Goal: Task Accomplishment & Management: Use online tool/utility

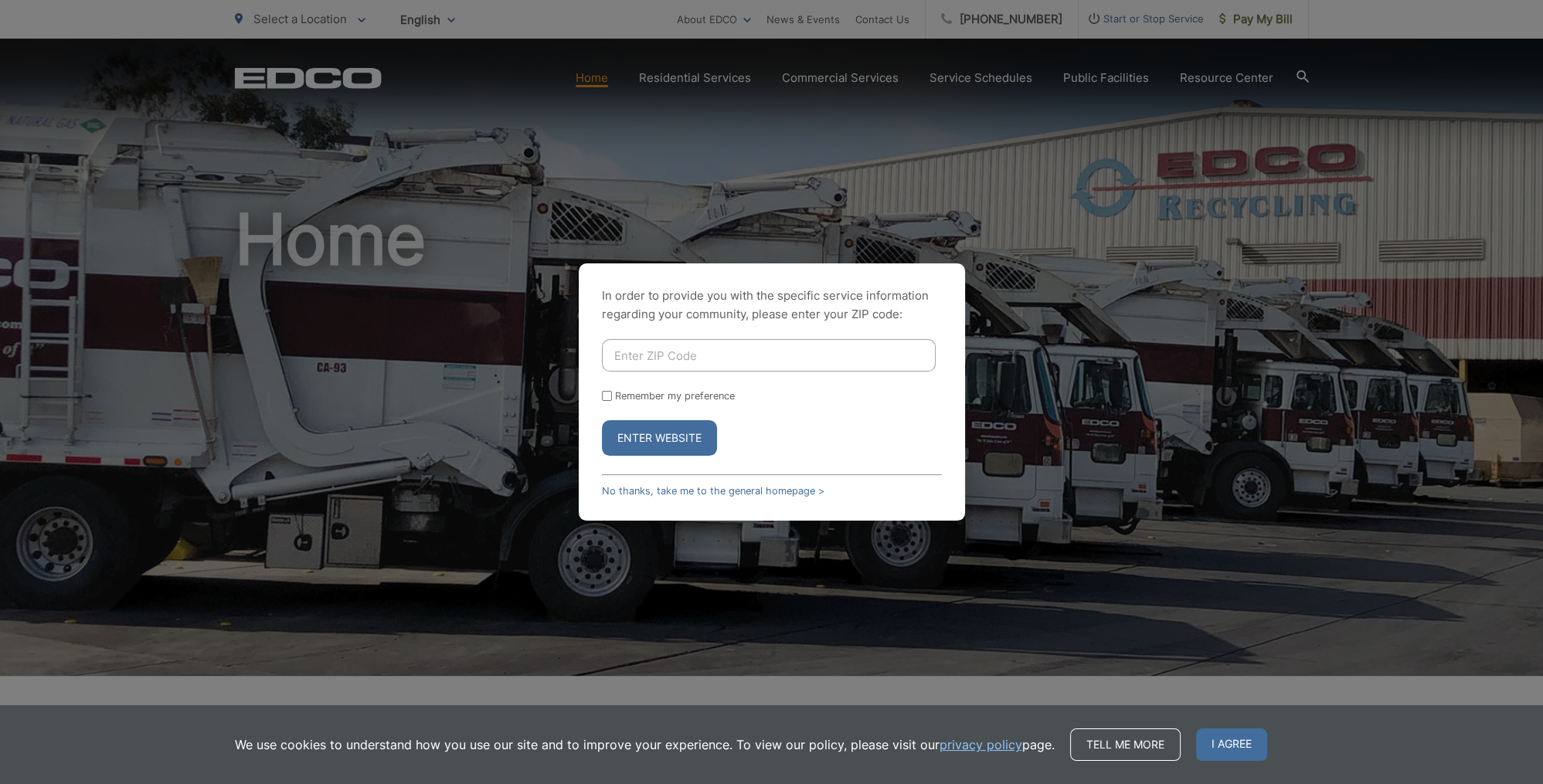
click at [665, 358] on input "Enter ZIP Code" at bounding box center [769, 355] width 334 height 32
type input "92040"
click at [671, 444] on button "Enter Website" at bounding box center [659, 438] width 115 height 35
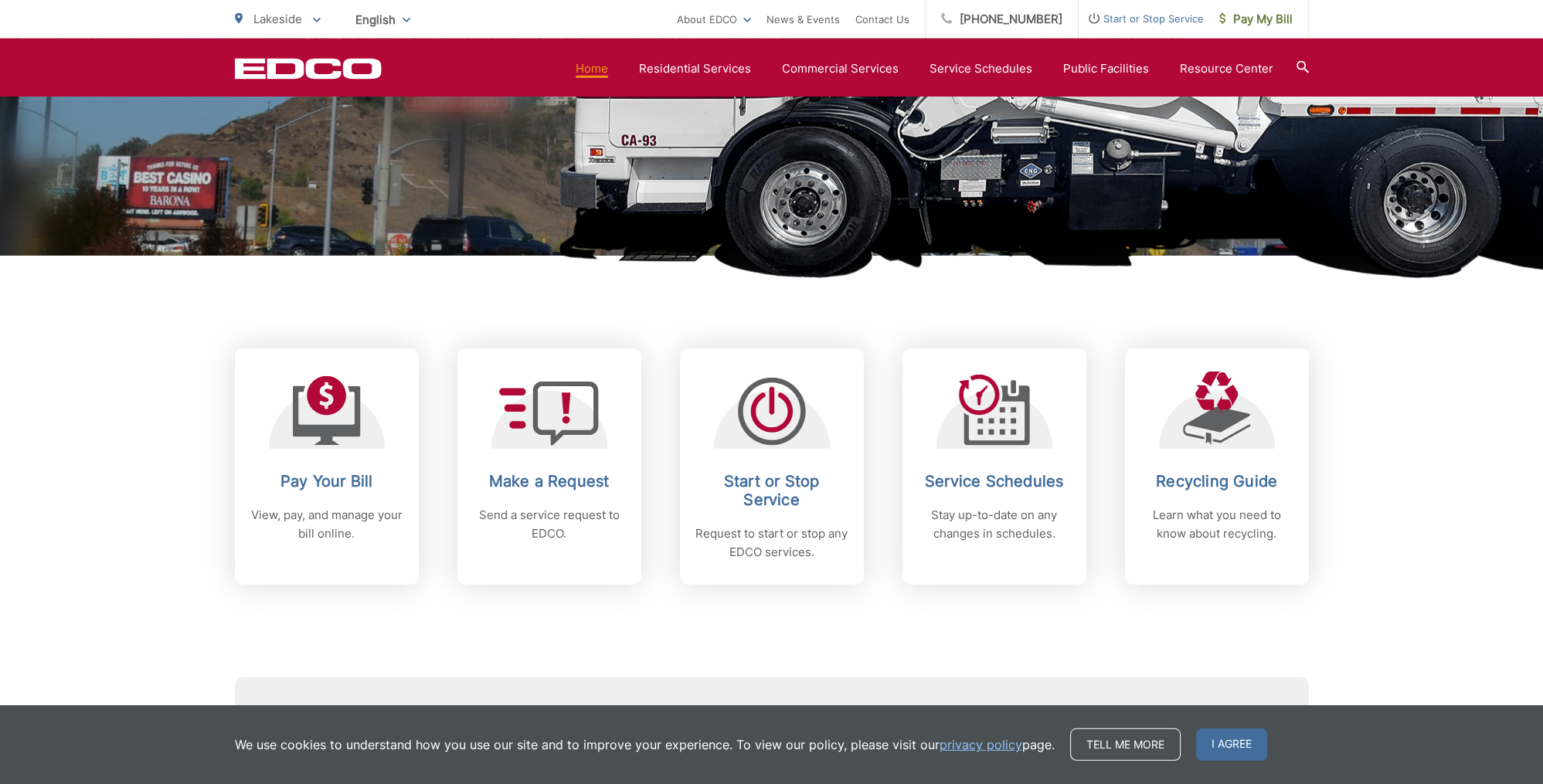
scroll to position [445, 0]
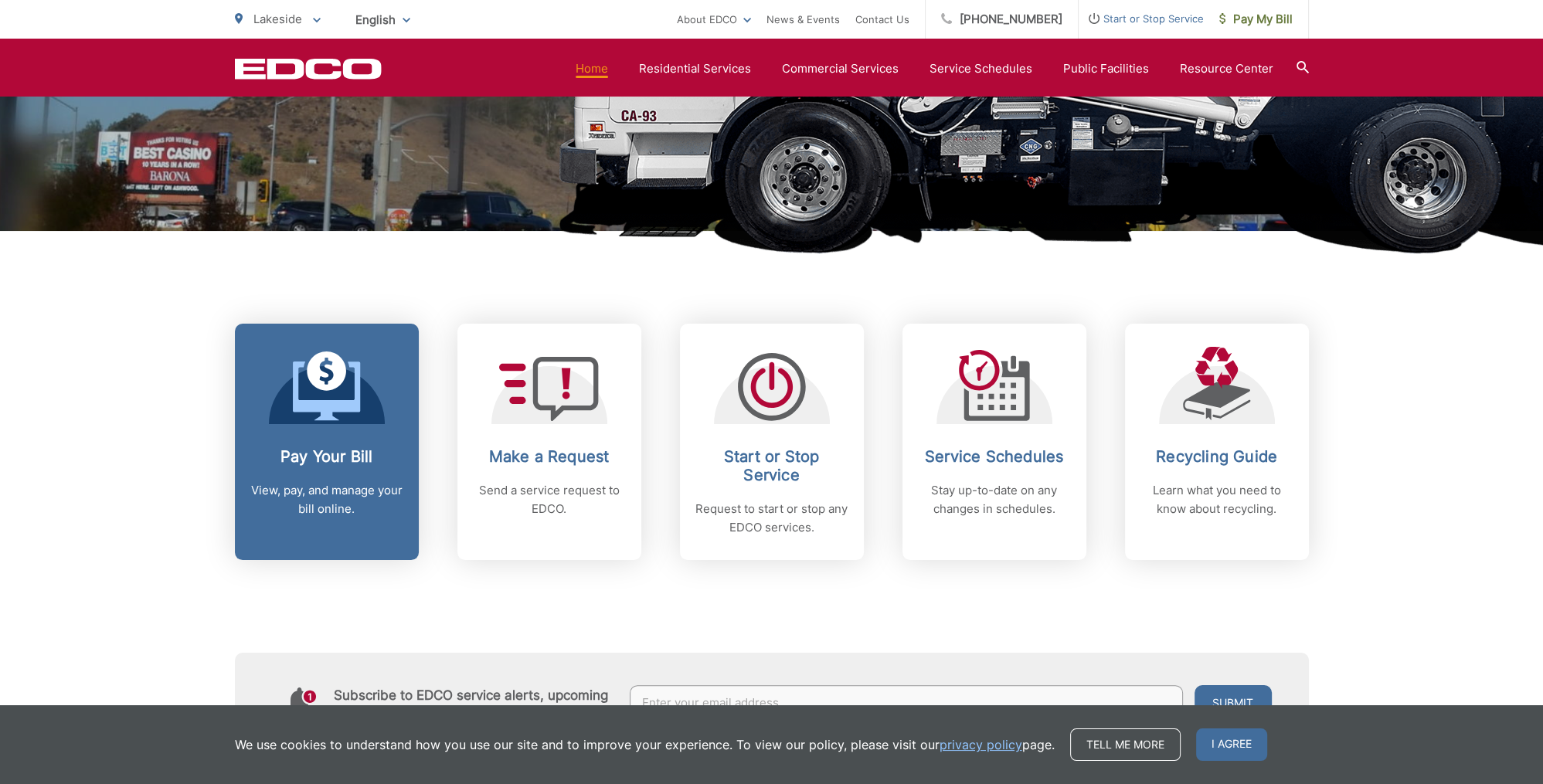
click at [348, 438] on link "Pay Your Bill View, pay, and manage your bill online." at bounding box center [327, 441] width 184 height 237
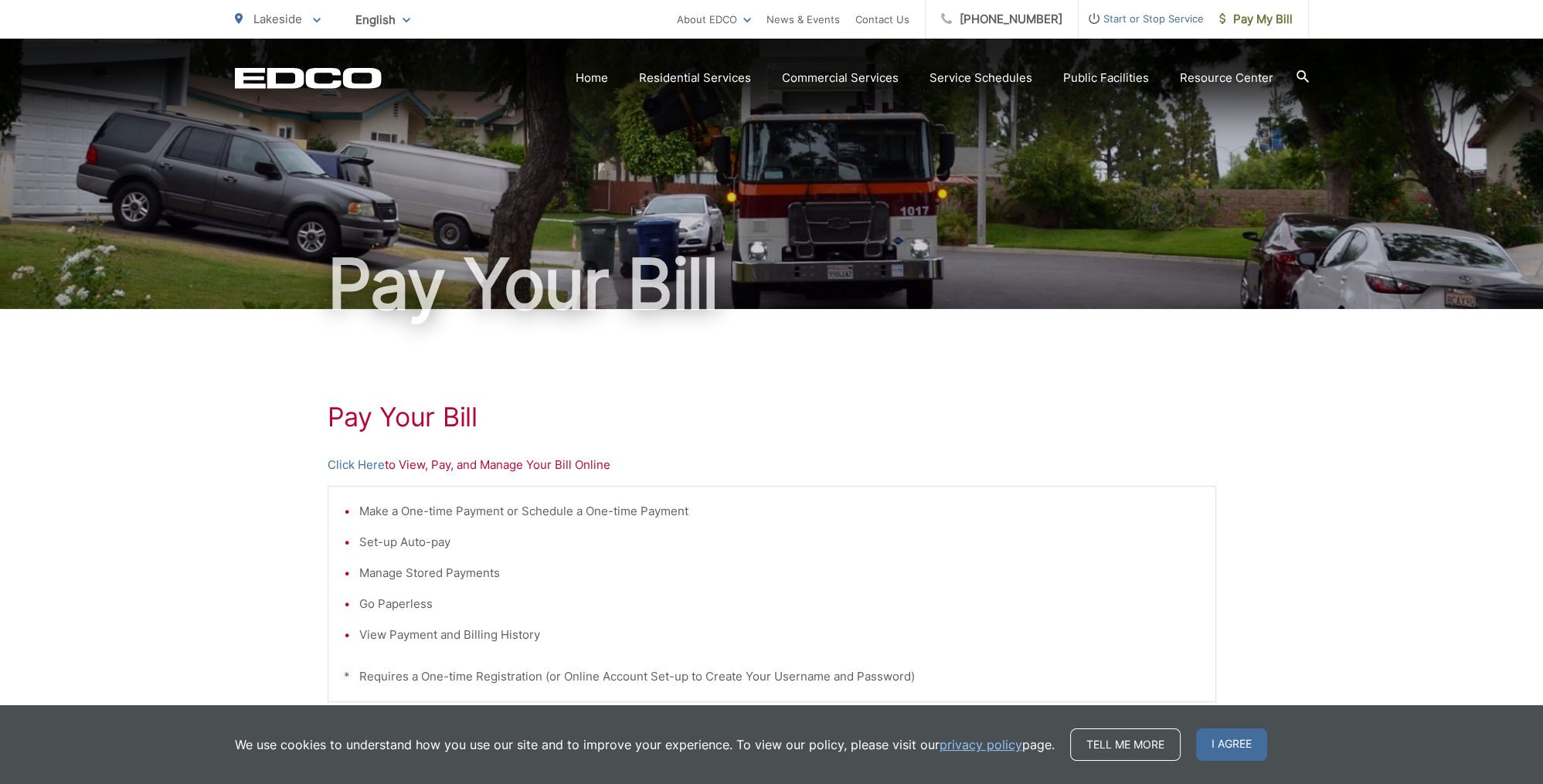
click at [489, 471] on p "Click Here to View, Pay, and Manage Your Bill Online" at bounding box center [772, 465] width 889 height 18
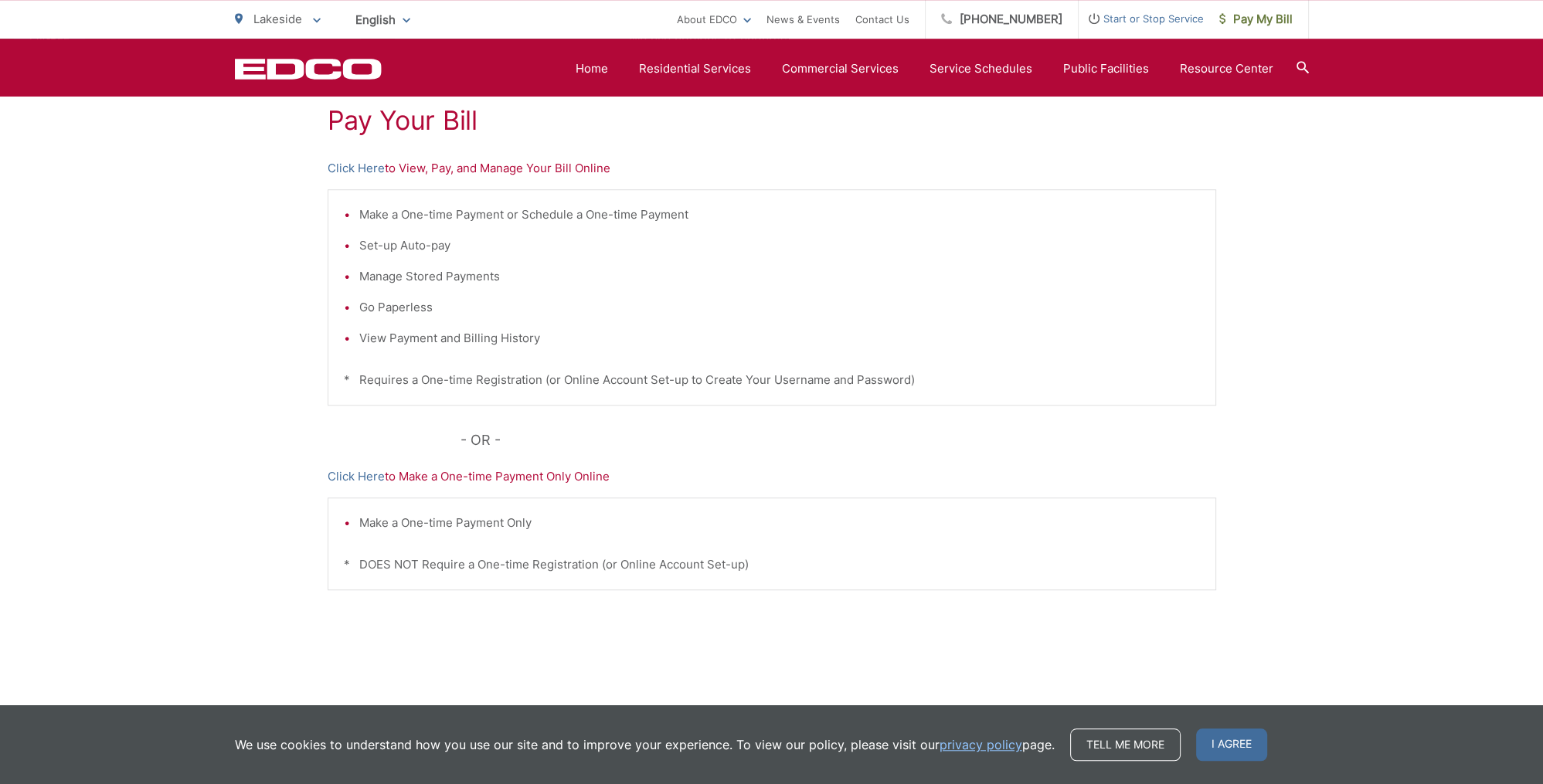
scroll to position [314, 0]
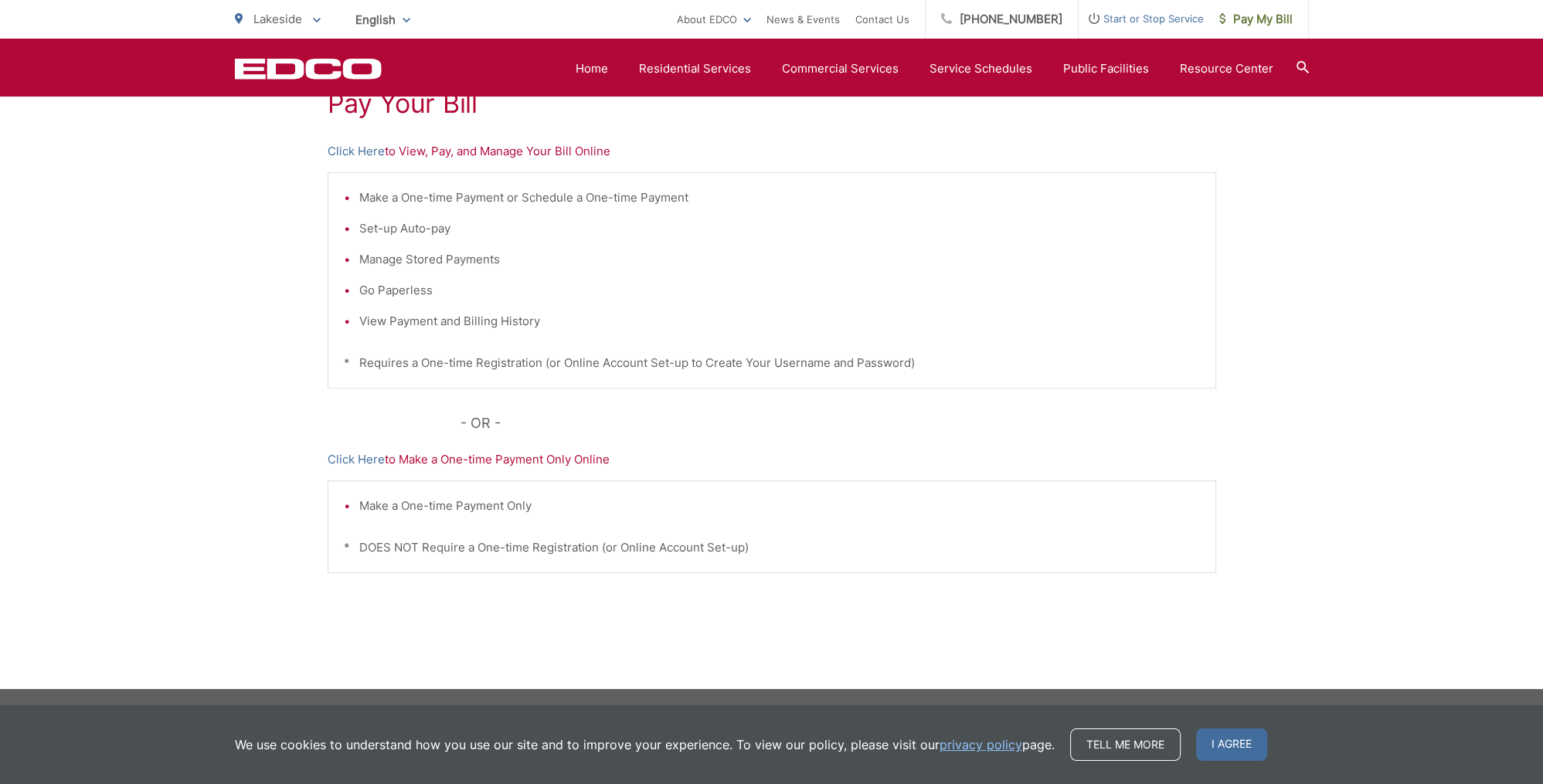
click at [477, 499] on li "Make a One-time Payment Only" at bounding box center [780, 506] width 841 height 18
click at [354, 457] on link "Click Here" at bounding box center [356, 459] width 57 height 18
